Goal: Task Accomplishment & Management: Manage account settings

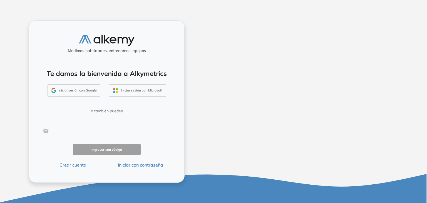
click at [84, 130] on input "text" at bounding box center [112, 130] width 126 height 11
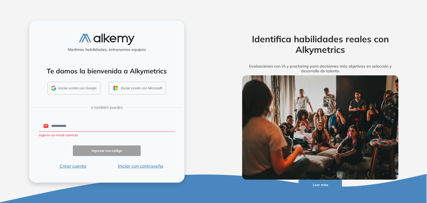
type input "**********"
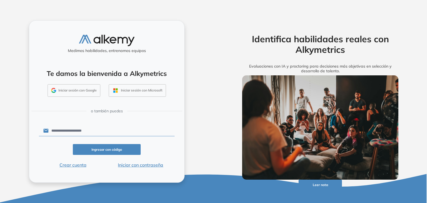
click at [107, 148] on button "Ingresar con código" at bounding box center [107, 149] width 68 height 11
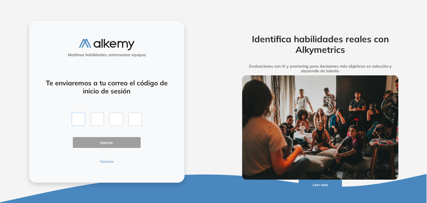
click at [80, 119] on input "text" at bounding box center [78, 119] width 13 height 13
paste input "*"
type input "*"
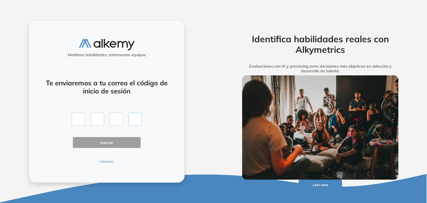
type input "*"
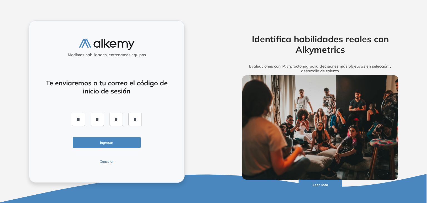
click at [107, 142] on button "Ingresar" at bounding box center [107, 142] width 68 height 11
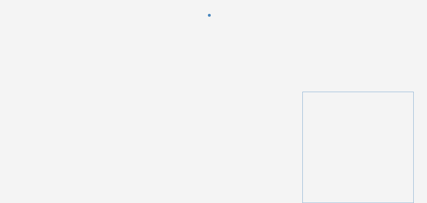
drag, startPoint x: 281, startPoint y: 31, endPoint x: 294, endPoint y: 54, distance: 25.8
click at [281, 32] on div at bounding box center [213, 19] width 427 height 39
